Goal: Navigation & Orientation: Find specific page/section

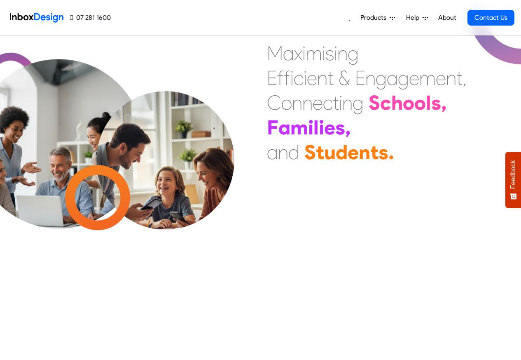
scroll to position [297, 0]
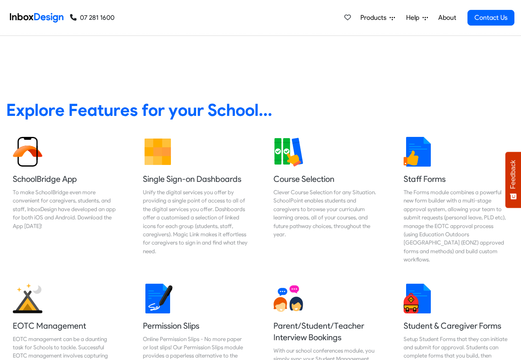
click at [379, 18] on span "Products" at bounding box center [375, 18] width 29 height 10
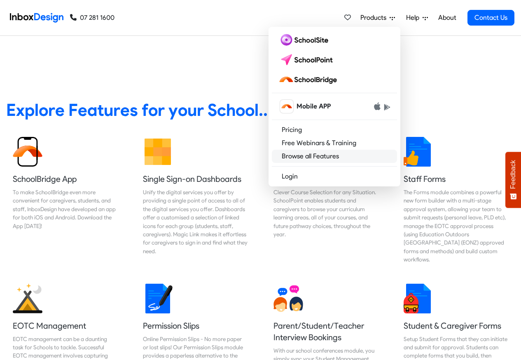
click at [298, 157] on link "Browse all Features" at bounding box center [334, 156] width 125 height 13
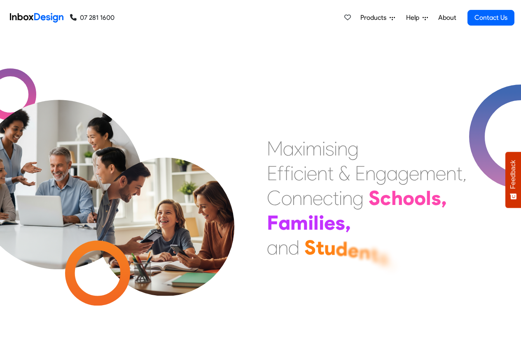
click at [143, 165] on img at bounding box center [165, 209] width 173 height 173
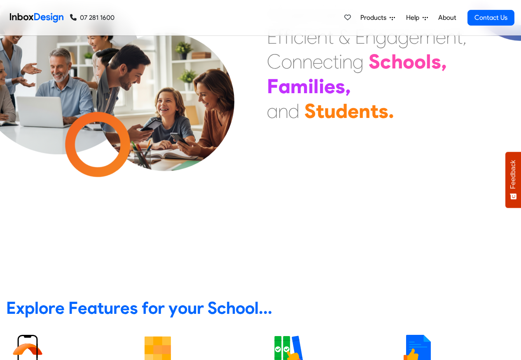
scroll to position [247, 0]
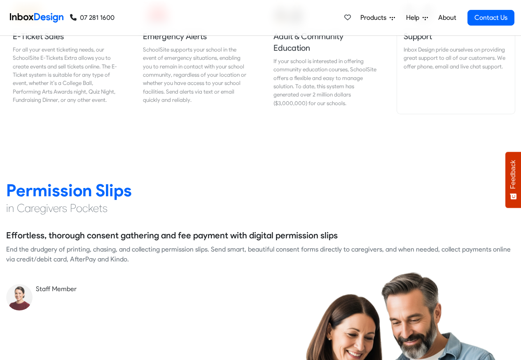
scroll to position [1039, 0]
